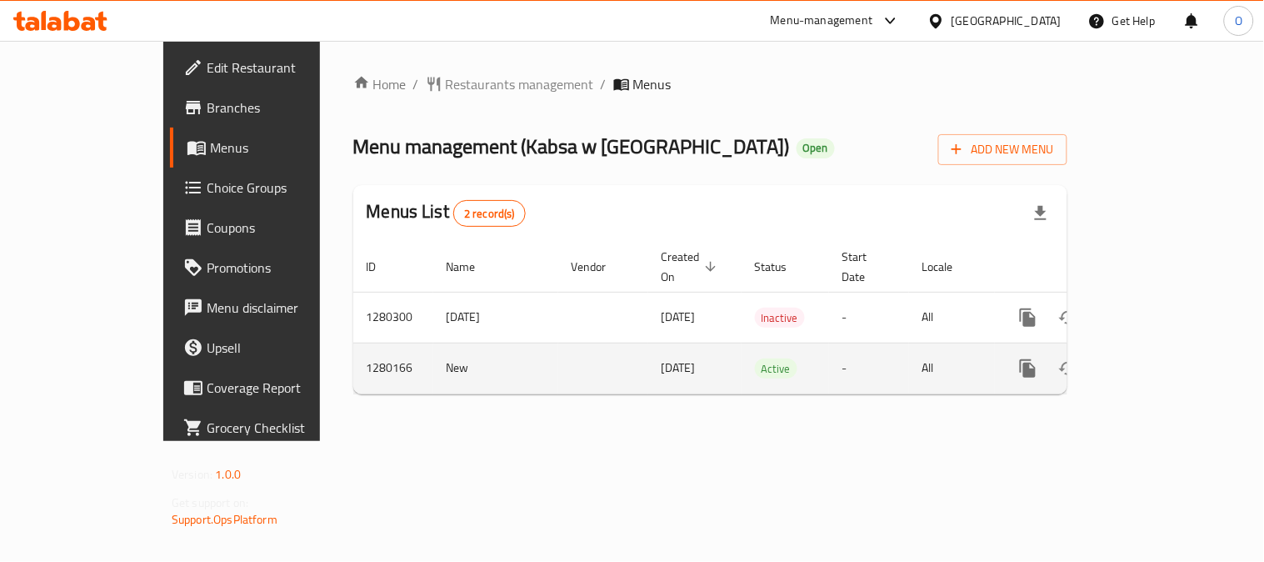
click at [662, 357] on span "[DATE]" at bounding box center [679, 368] width 34 height 22
click at [1158, 358] on icon "enhanced table" at bounding box center [1148, 368] width 20 height 20
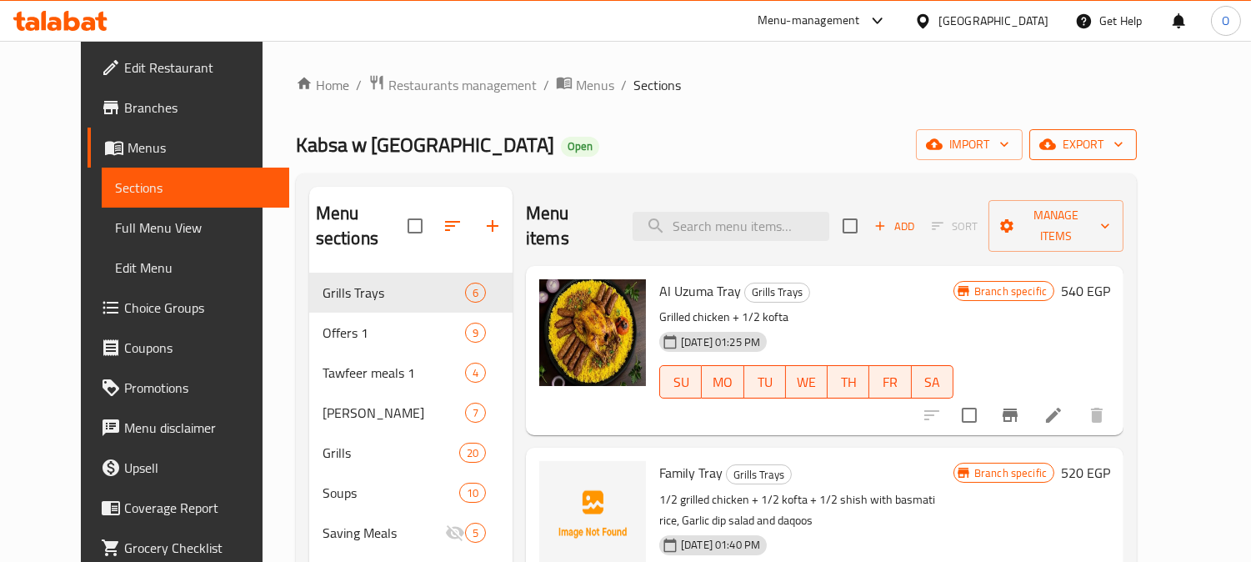
click at [1123, 134] on span "export" at bounding box center [1082, 144] width 81 height 21
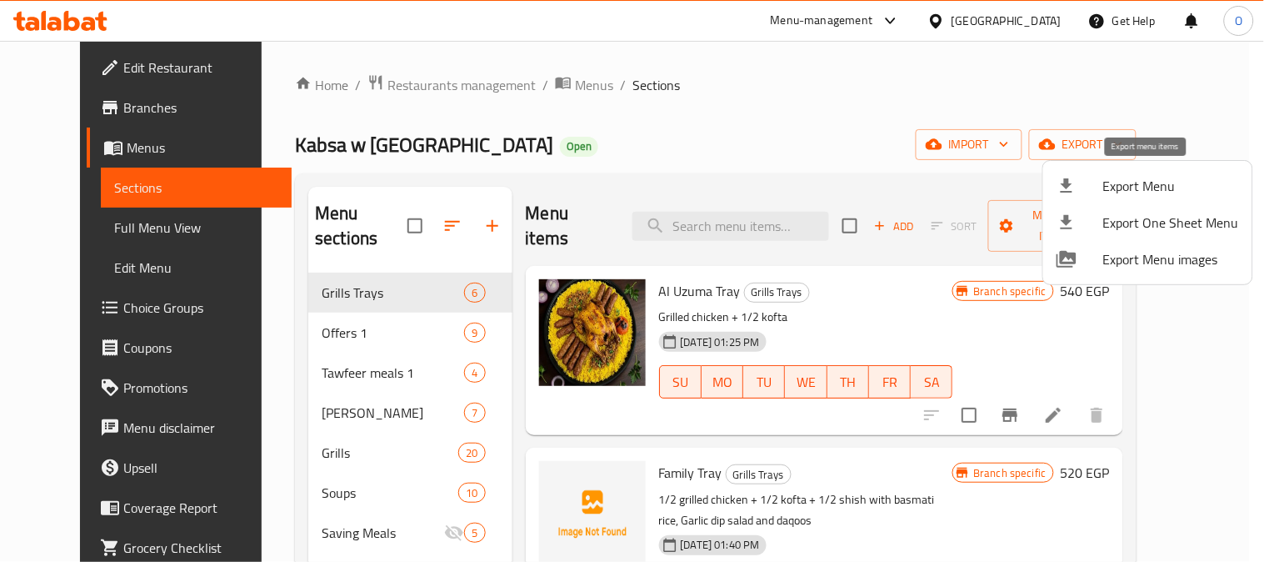
click at [1125, 177] on span "Export Menu" at bounding box center [1171, 186] width 136 height 20
click at [1135, 176] on span "Export Menu" at bounding box center [1171, 186] width 136 height 20
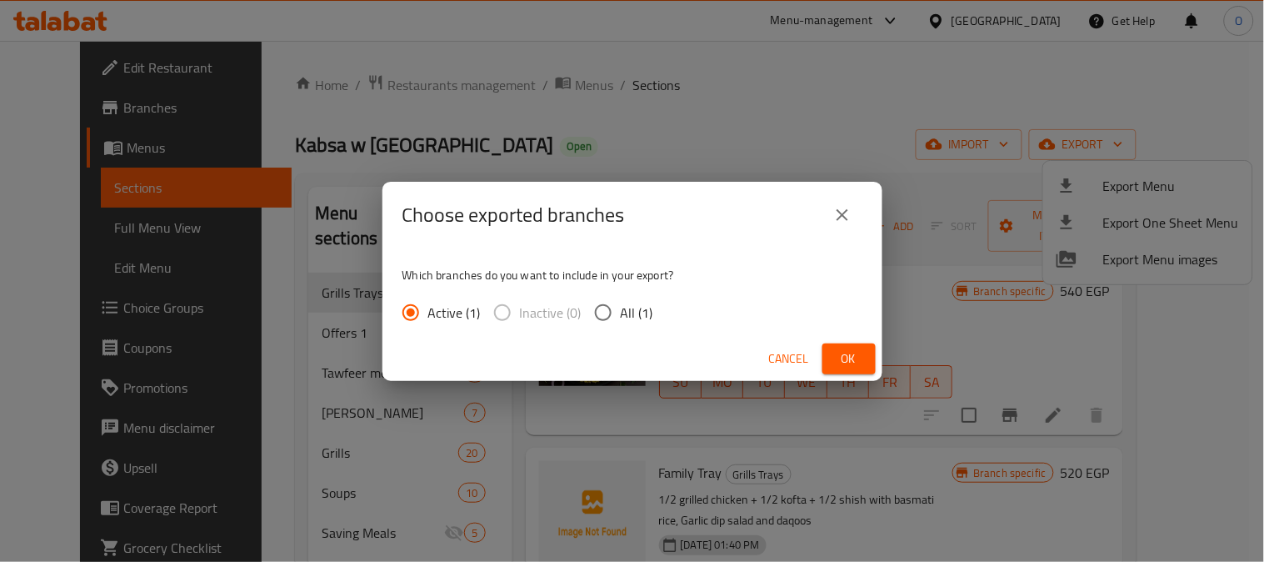
click at [1135, 173] on div "Choose exported branches Which branches do you want to include in your export? …" at bounding box center [632, 281] width 1264 height 562
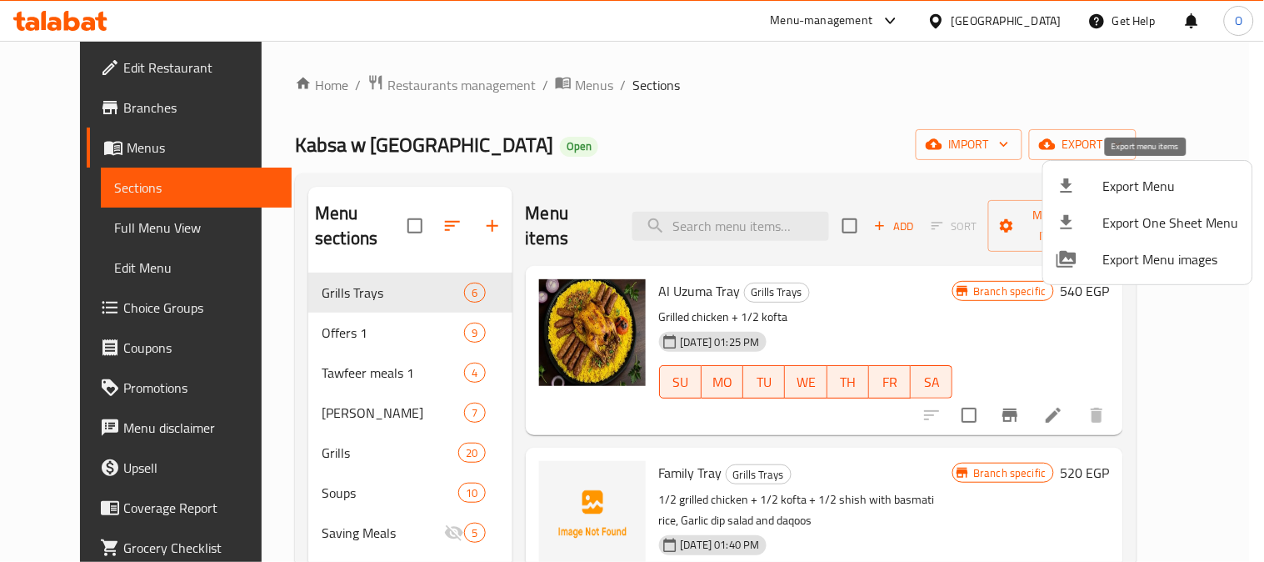
click at [1123, 181] on span "Export Menu" at bounding box center [1171, 186] width 136 height 20
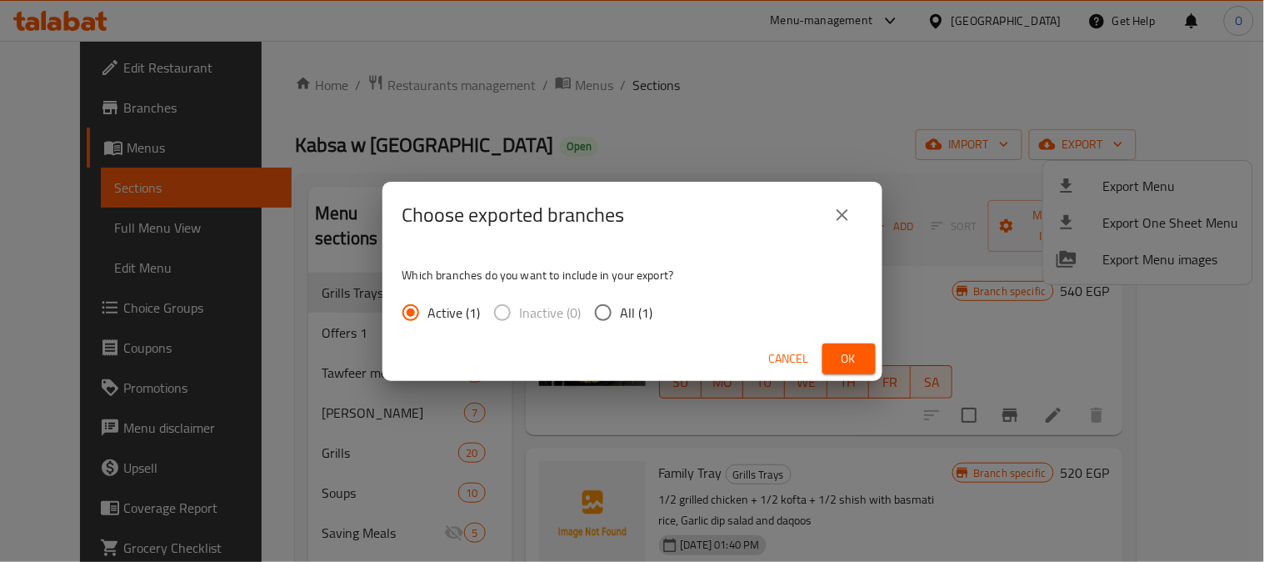
click at [838, 348] on span "Ok" at bounding box center [849, 358] width 27 height 21
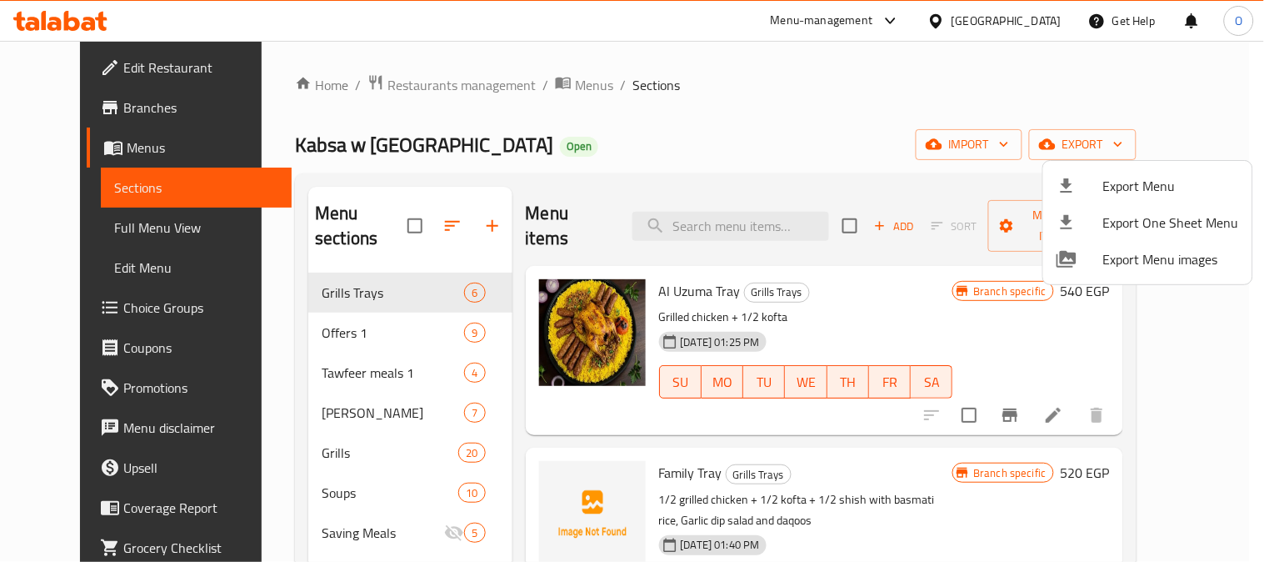
click at [469, 140] on div at bounding box center [632, 281] width 1264 height 562
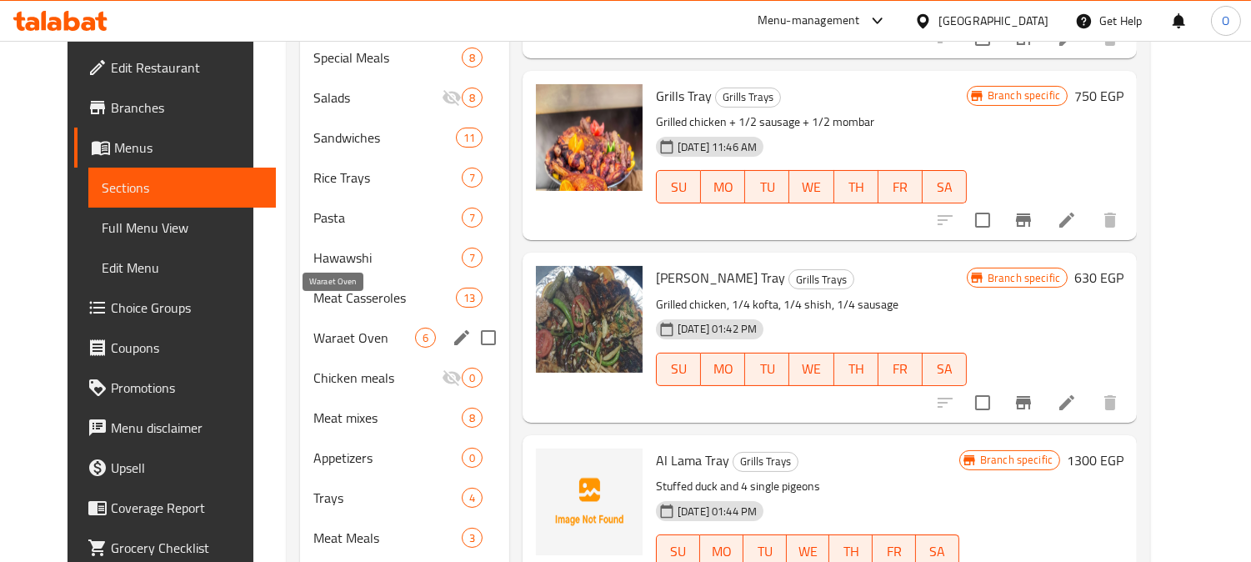
scroll to position [618, 0]
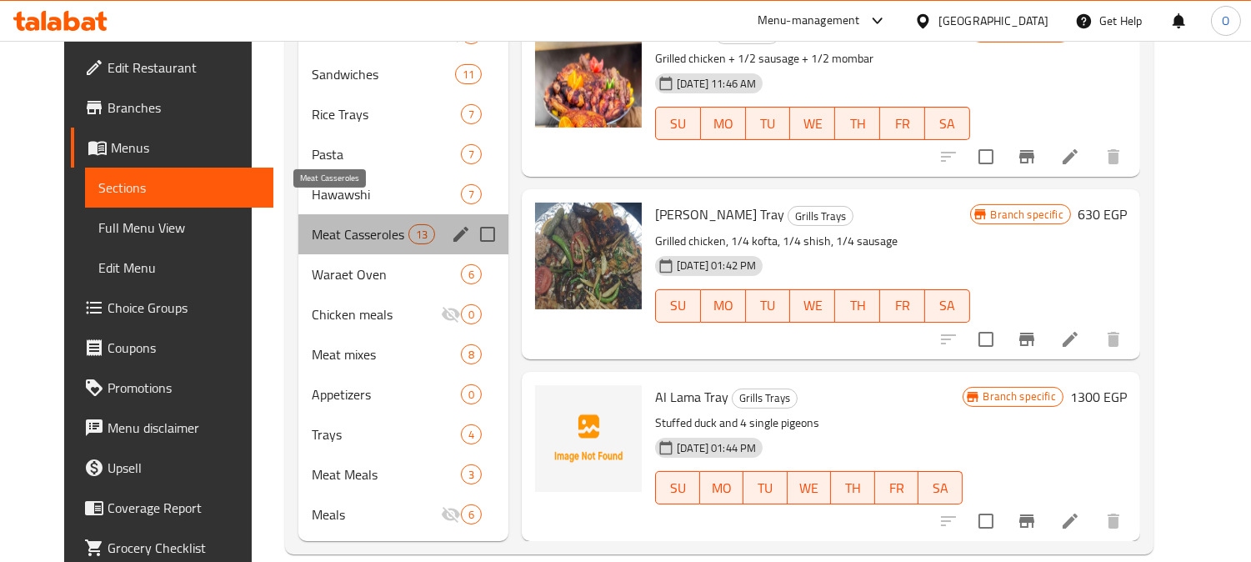
click at [361, 224] on span "Meat Casseroles" at bounding box center [360, 234] width 97 height 20
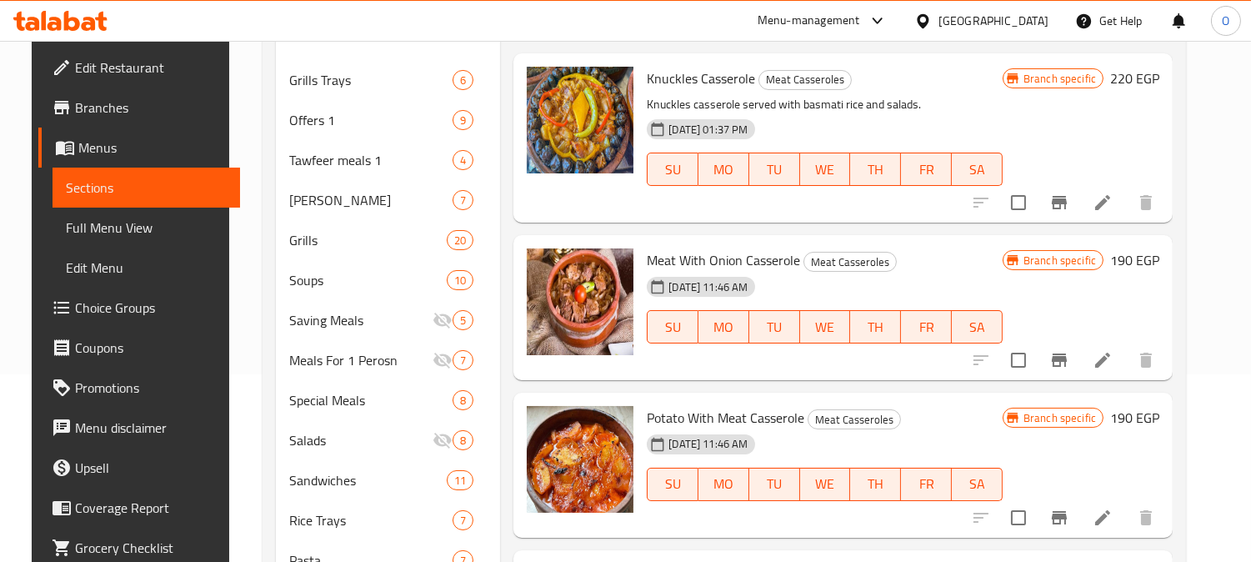
scroll to position [155, 0]
